Goal: Browse casually: Explore the website without a specific task or goal

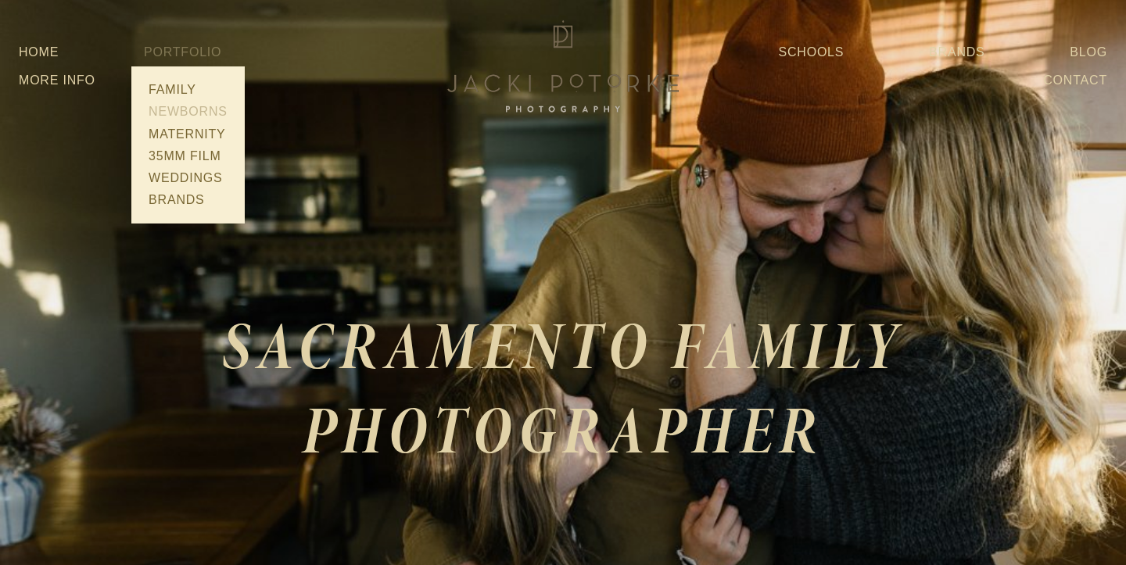
click at [203, 121] on link "Newborns" at bounding box center [188, 112] width 88 height 22
click at [174, 145] on link "Maternity" at bounding box center [188, 134] width 88 height 22
click at [205, 189] on link "Weddings" at bounding box center [188, 178] width 88 height 22
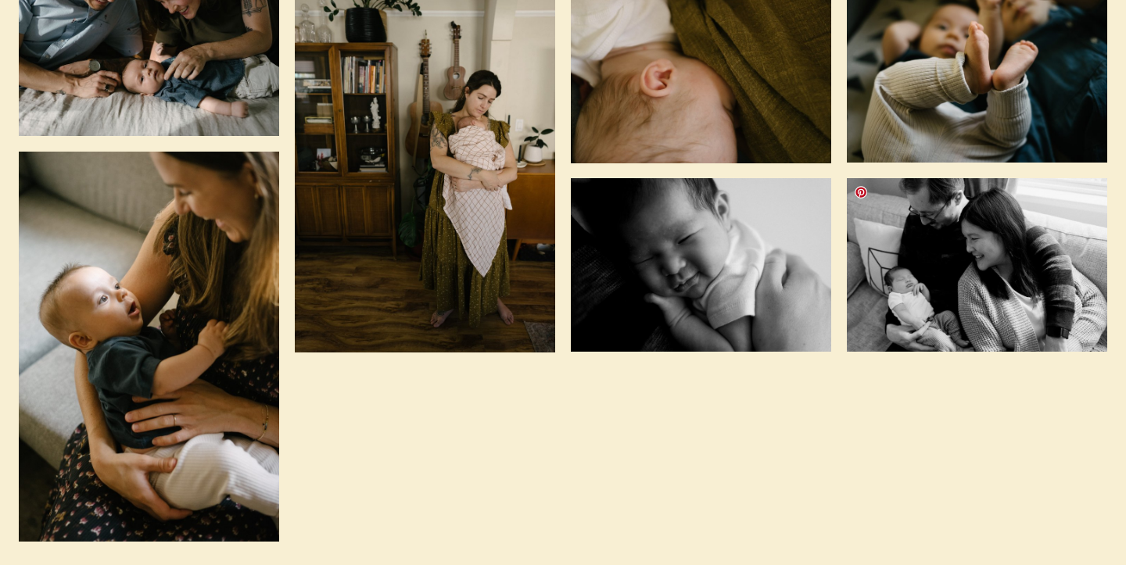
scroll to position [1876, 2]
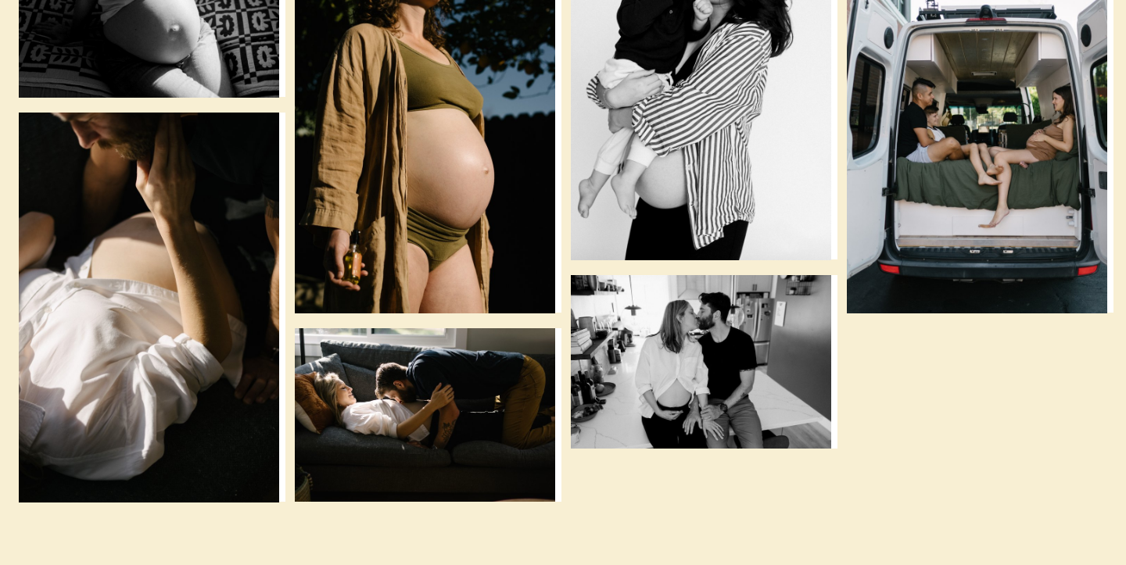
scroll to position [2952, 0]
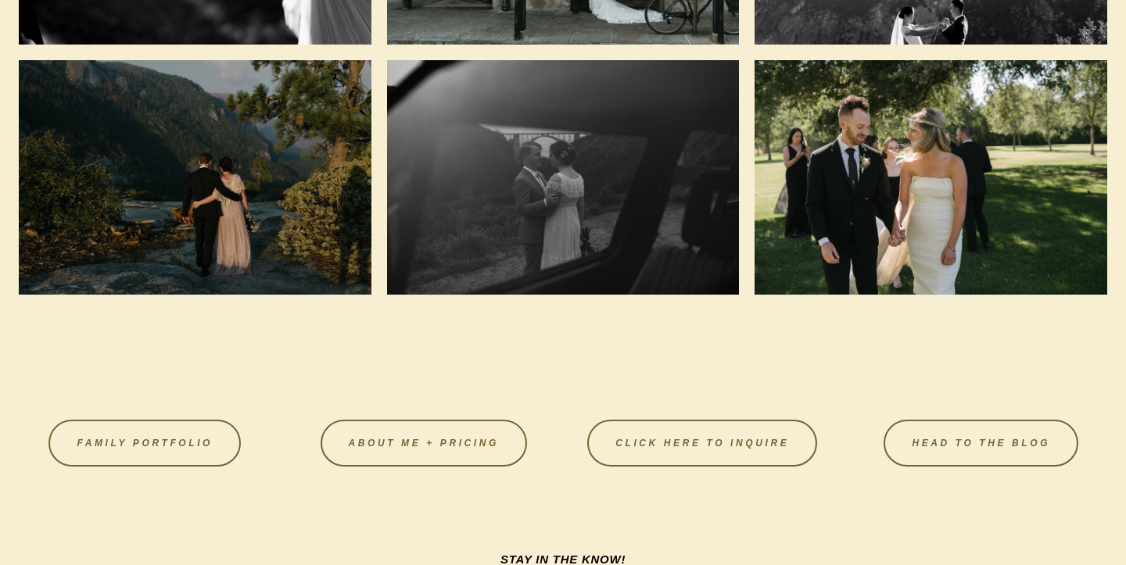
scroll to position [1626, 0]
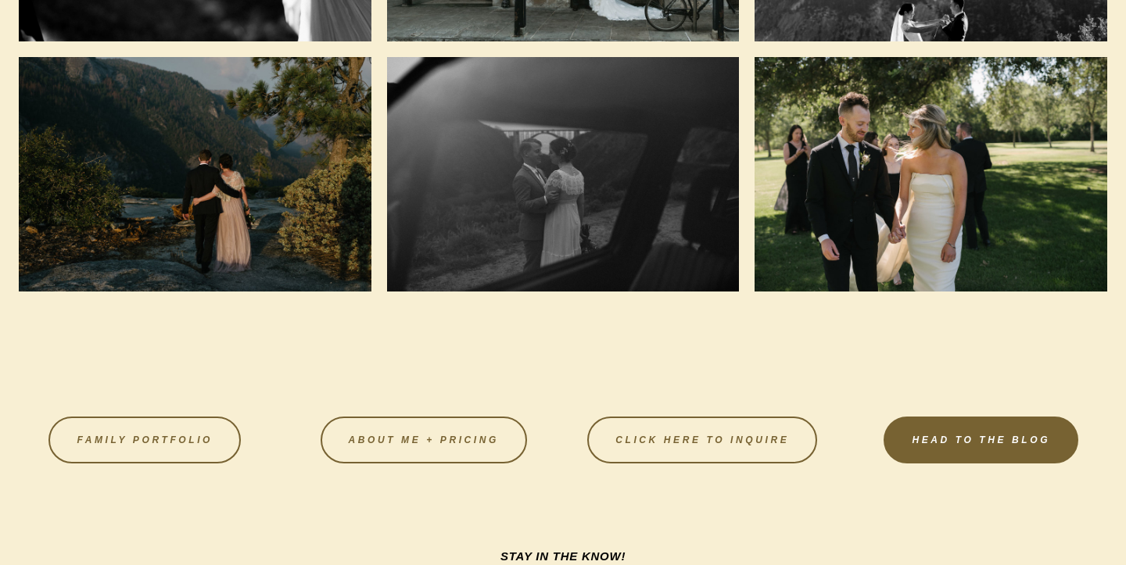
click at [946, 434] on link "HEAD TO THE BLOG" at bounding box center [980, 440] width 195 height 47
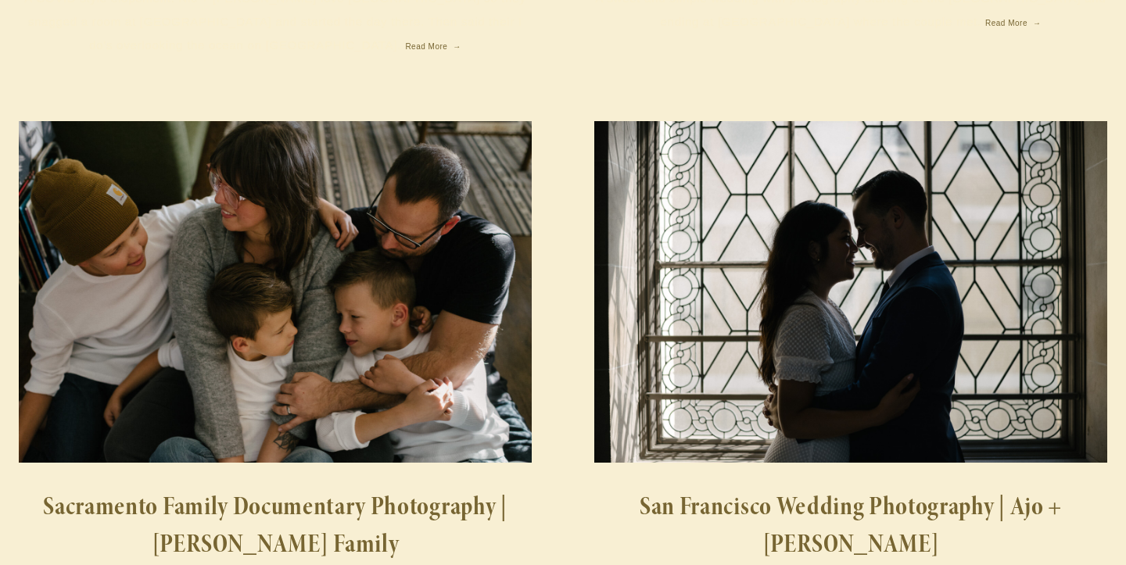
scroll to position [1341, 0]
